Goal: Find specific page/section: Find specific page/section

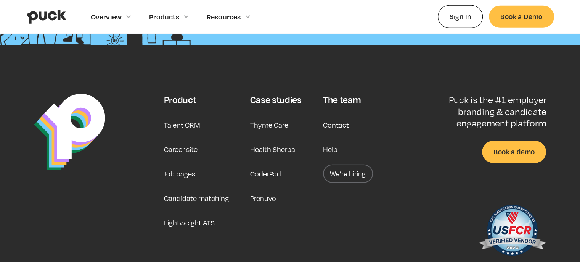
scroll to position [1964, 0]
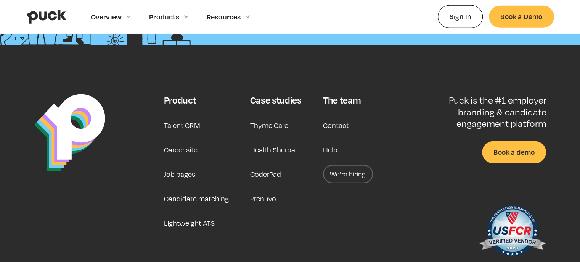
click at [184, 149] on link "Career site" at bounding box center [181, 149] width 34 height 18
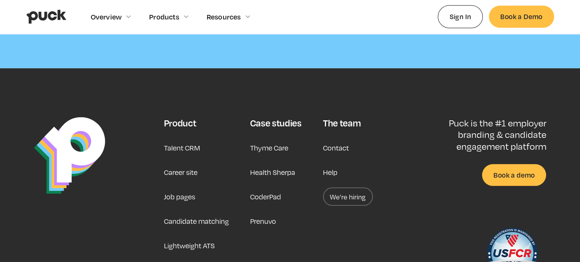
scroll to position [2315, 0]
click at [176, 163] on link "Career site" at bounding box center [181, 172] width 34 height 18
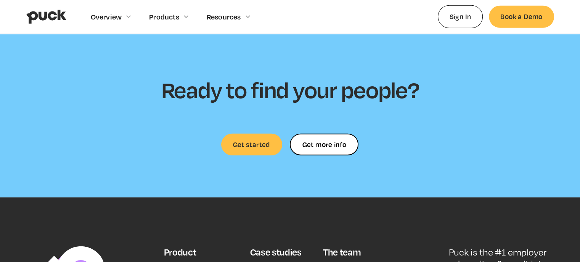
scroll to position [2188, 0]
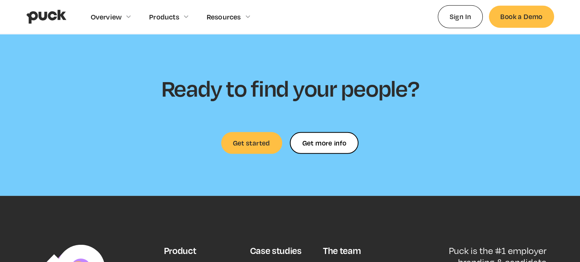
click at [254, 132] on link "Get started" at bounding box center [251, 143] width 61 height 22
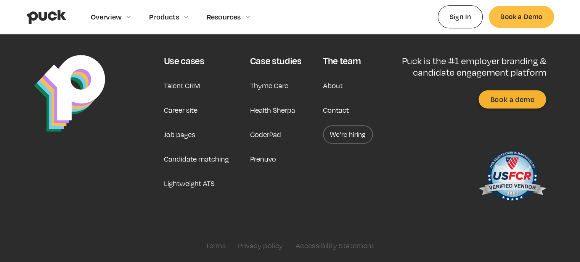
scroll to position [852, 0]
click at [333, 133] on link "We’re hiring" at bounding box center [348, 134] width 50 height 18
